Goal: Transaction & Acquisition: Obtain resource

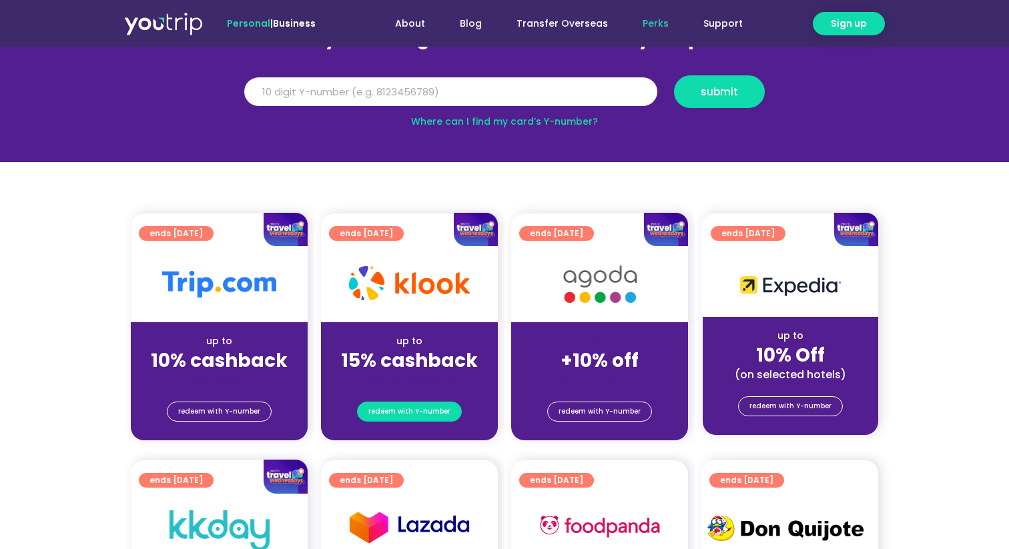
click at [421, 409] on span "redeem with Y-number" at bounding box center [409, 411] width 82 height 19
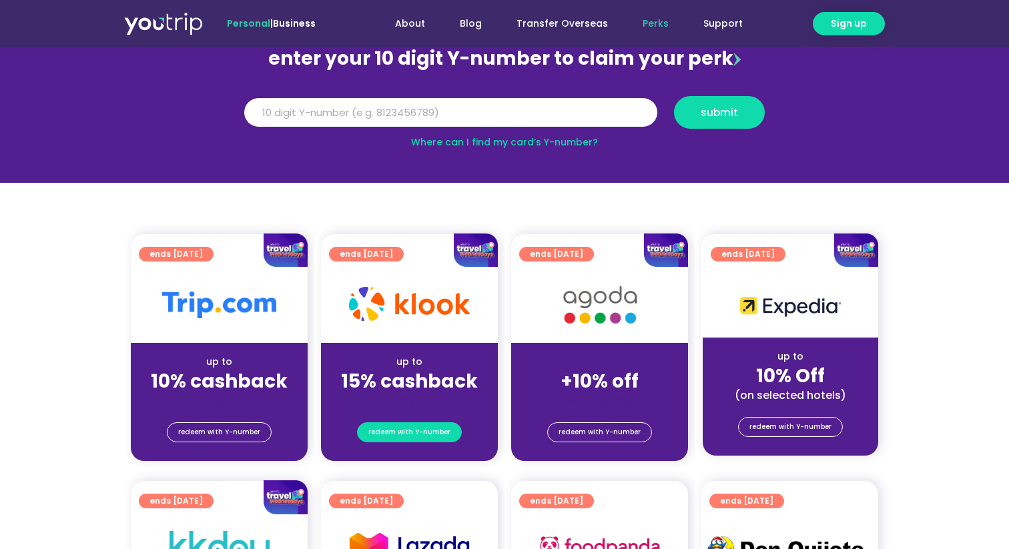
scroll to position [147, 0]
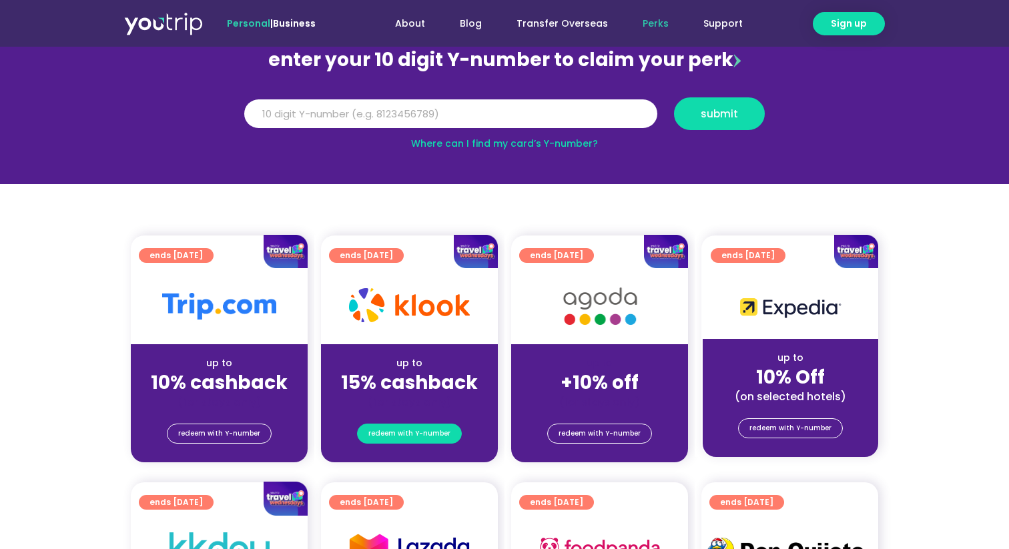
click at [418, 436] on span "redeem with Y-number" at bounding box center [409, 433] width 82 height 19
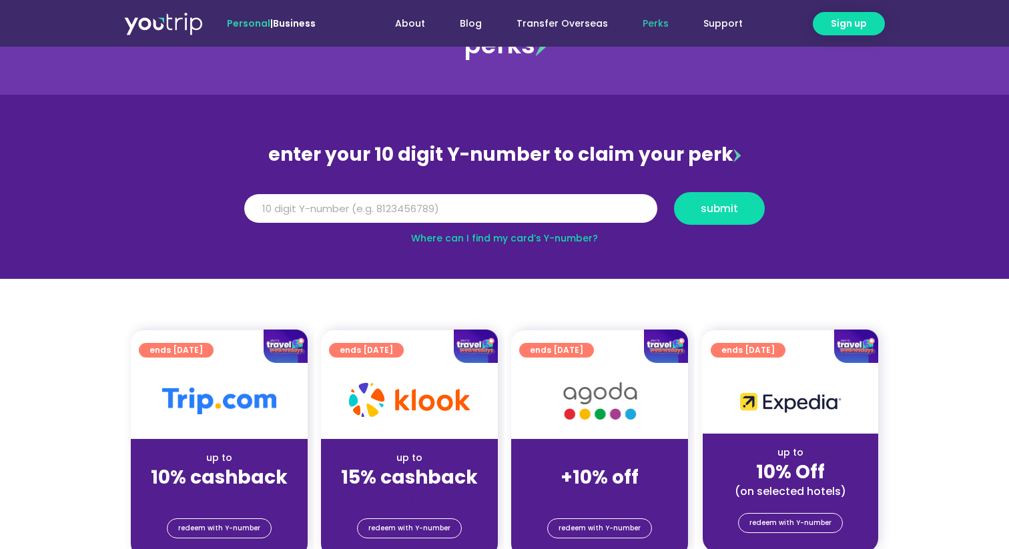
scroll to position [0, 0]
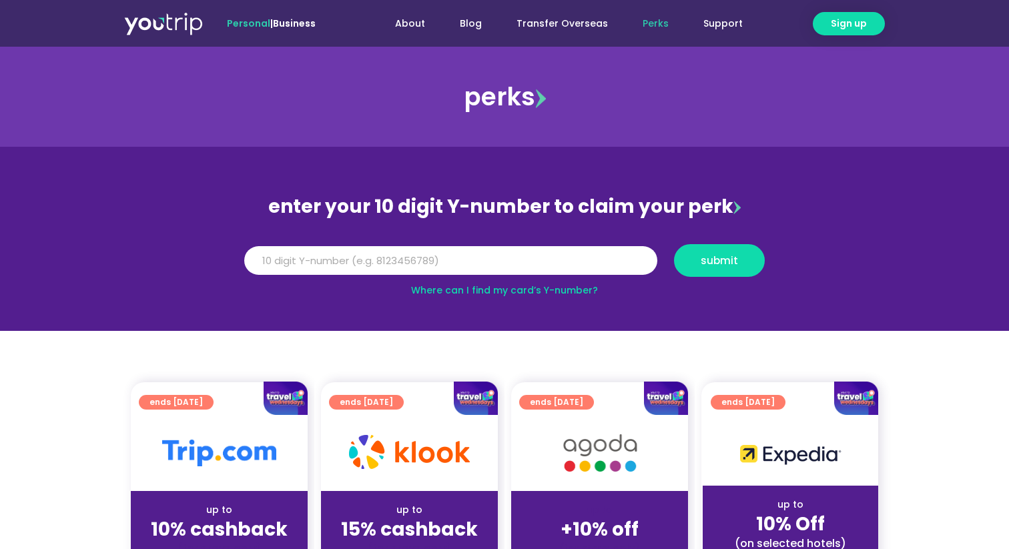
click at [733, 205] on img at bounding box center [736, 207] width 7 height 13
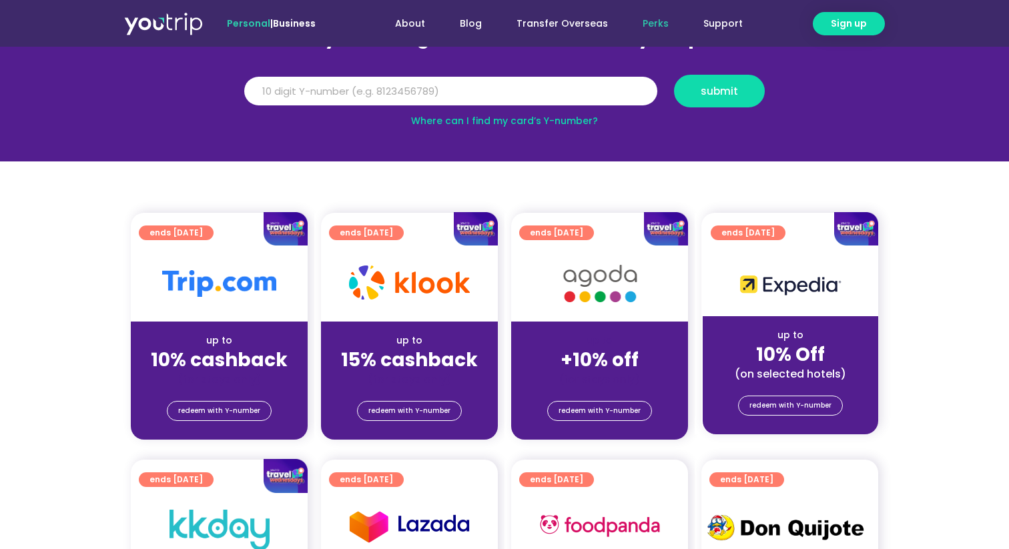
scroll to position [170, 0]
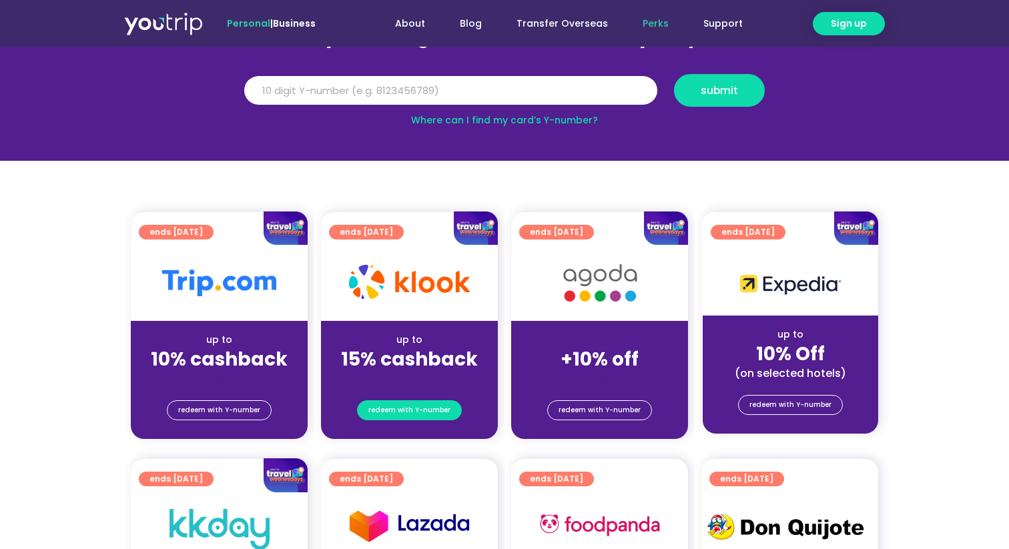
click at [404, 420] on span "redeem with Y-number" at bounding box center [409, 410] width 82 height 19
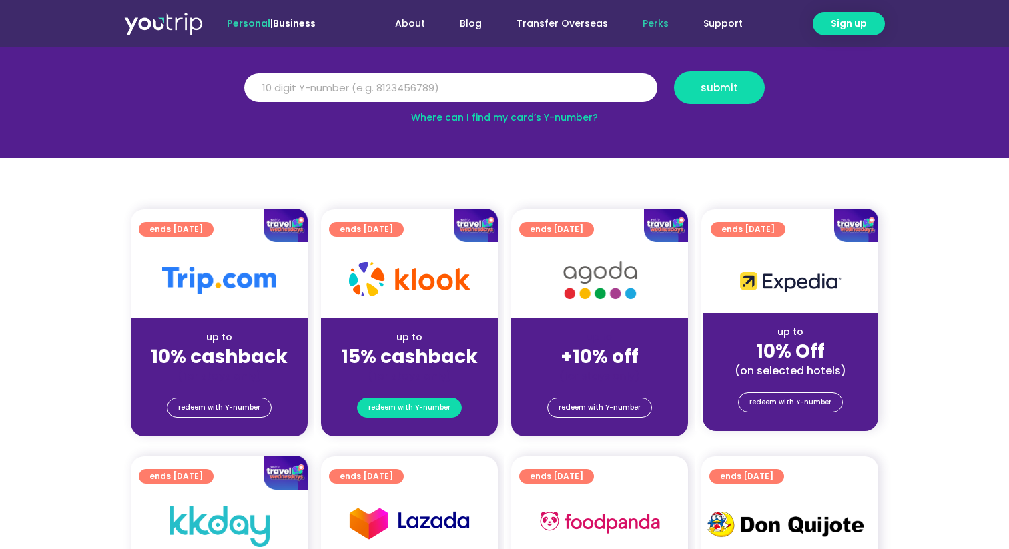
scroll to position [0, 0]
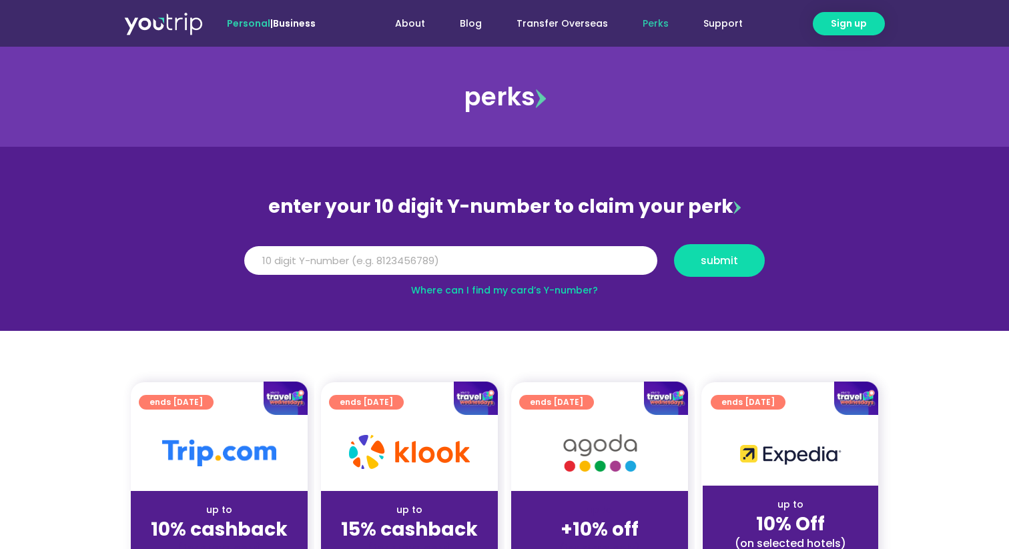
click at [661, 203] on div "enter your 10 digit Y-number to claim your perk" at bounding box center [505, 206] width 534 height 35
click at [733, 218] on div "enter your 10 digit Y-number to claim your perk" at bounding box center [505, 206] width 534 height 35
click at [737, 210] on div "enter your 10 digit Y-number to claim your perk" at bounding box center [505, 206] width 534 height 35
click at [544, 101] on img at bounding box center [540, 98] width 11 height 19
